Goal: Navigation & Orientation: Find specific page/section

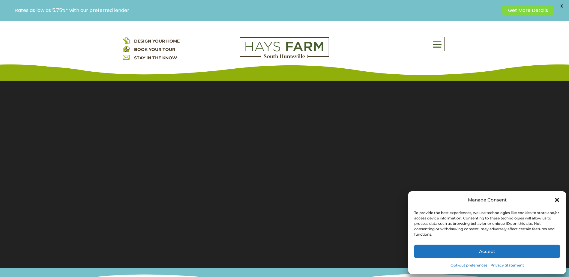
click at [556, 200] on icon "Close dialog" at bounding box center [557, 200] width 4 height 4
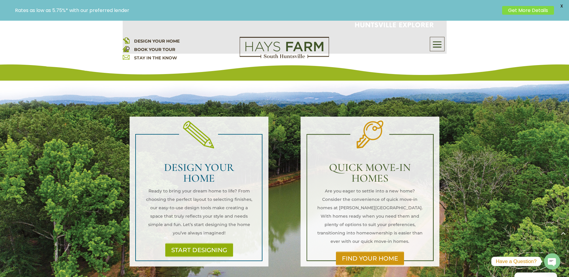
scroll to position [690, 0]
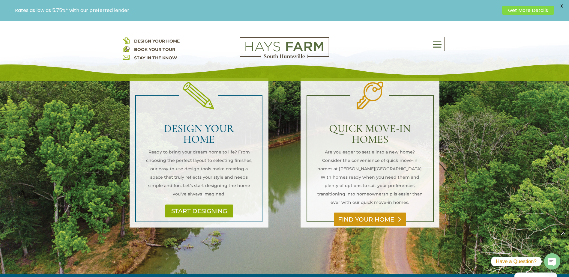
click at [357, 213] on link "FIND YOUR HOME" at bounding box center [370, 220] width 72 height 14
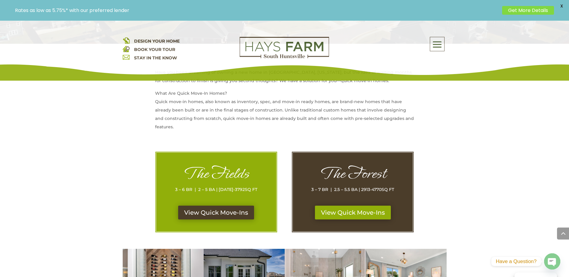
scroll to position [210, 0]
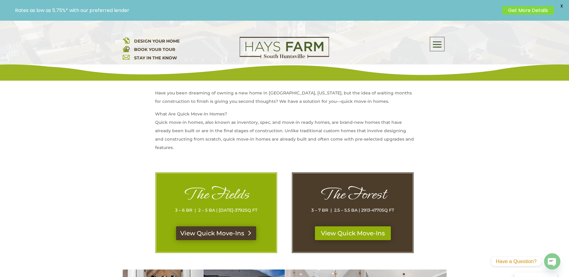
click at [216, 234] on link "View Quick Move-Ins" at bounding box center [216, 234] width 80 height 14
click at [340, 233] on link "View Quick Move-Ins" at bounding box center [353, 234] width 80 height 14
